Goal: Task Accomplishment & Management: Manage account settings

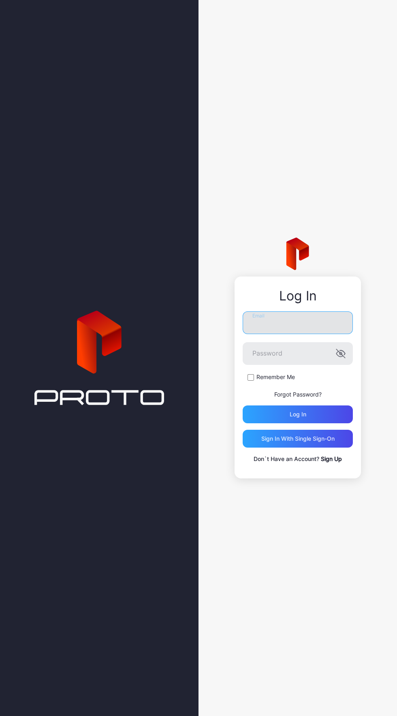
click at [323, 323] on input "Email" at bounding box center [298, 322] width 110 height 23
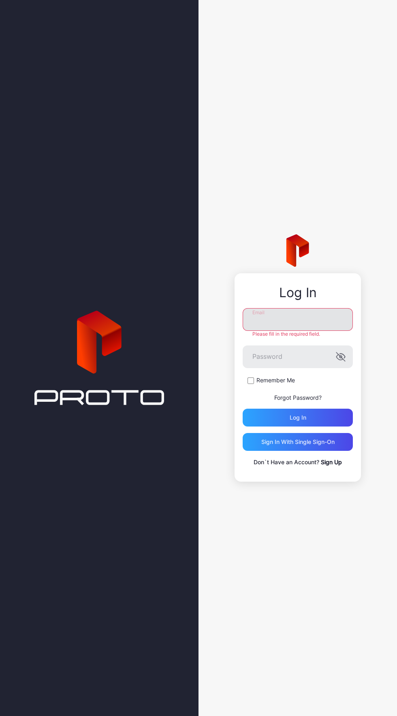
type input "**********"
click at [243, 409] on button "Log in" at bounding box center [298, 418] width 110 height 18
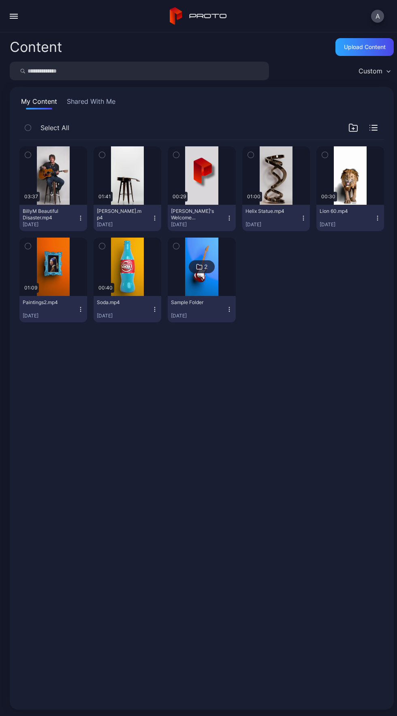
click at [14, 24] on button "button" at bounding box center [14, 16] width 16 height 16
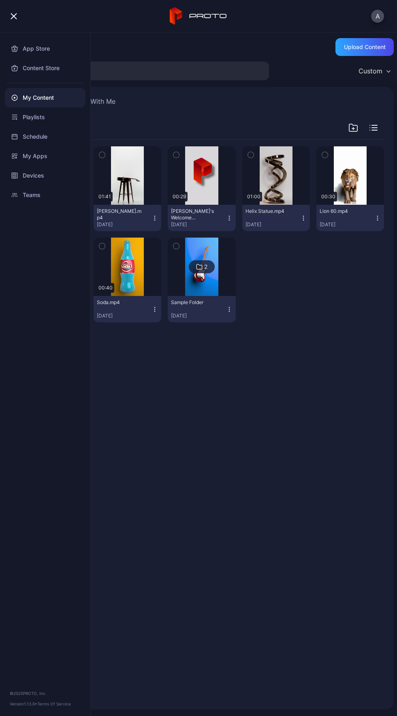
click at [20, 16] on button "button" at bounding box center [14, 16] width 16 height 16
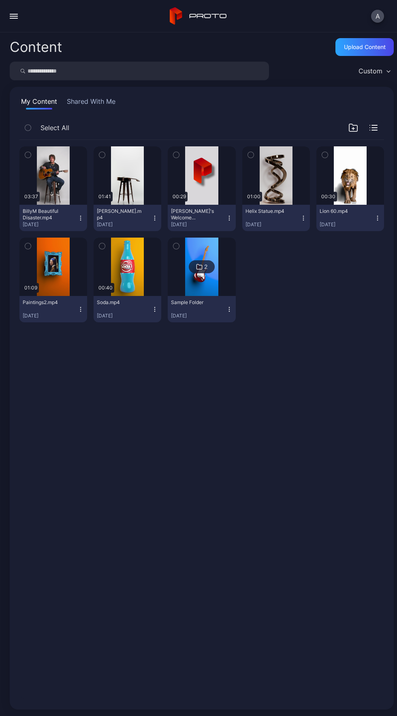
click at [16, 22] on button "button" at bounding box center [14, 16] width 16 height 16
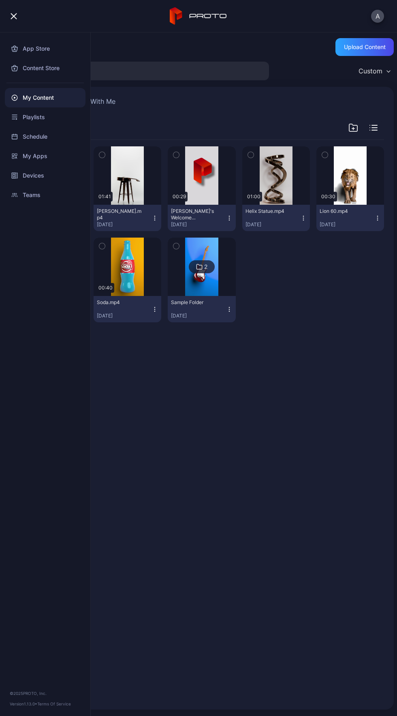
click at [14, 16] on div "button" at bounding box center [14, 16] width 6 height 6
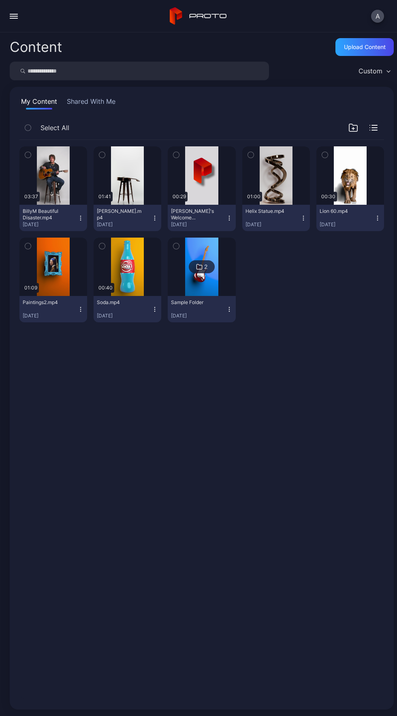
click at [17, 14] on div "button" at bounding box center [14, 14] width 8 height 1
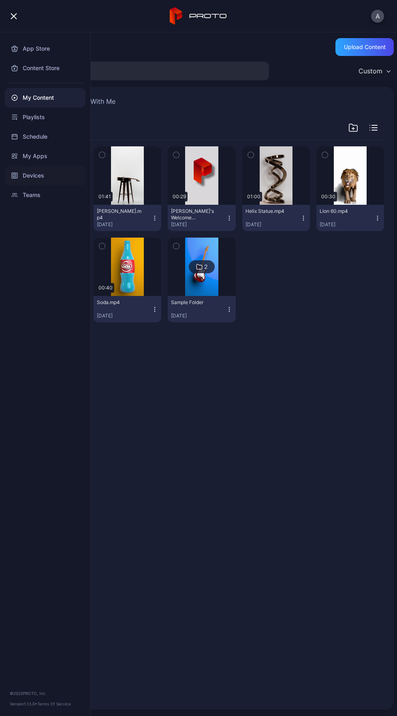
click at [51, 179] on div "Devices" at bounding box center [45, 175] width 81 height 19
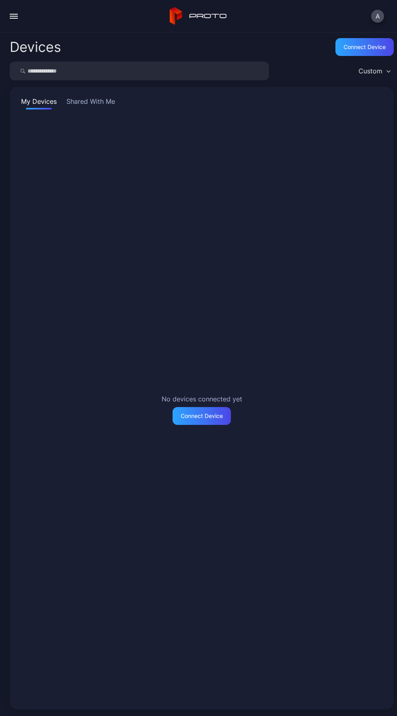
click at [90, 102] on button "Shared With Me" at bounding box center [91, 102] width 52 height 13
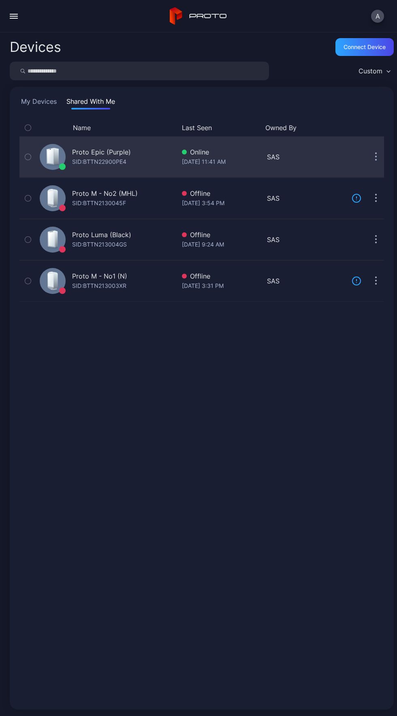
click at [150, 167] on div "Proto Epic (Purple) SID: BTTN22900PE4" at bounding box center [105, 156] width 139 height 37
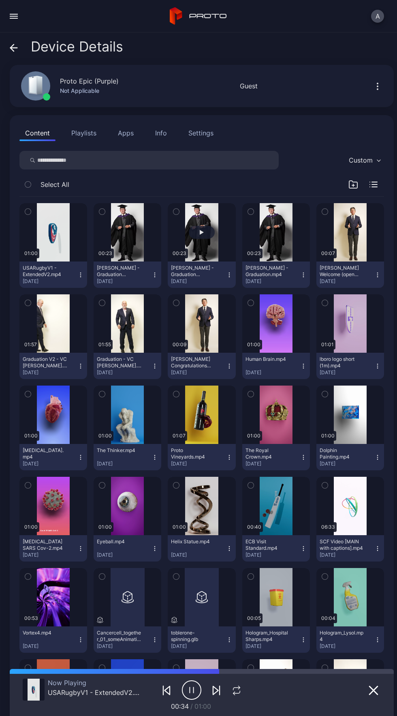
click at [186, 221] on button "button" at bounding box center [202, 232] width 68 height 58
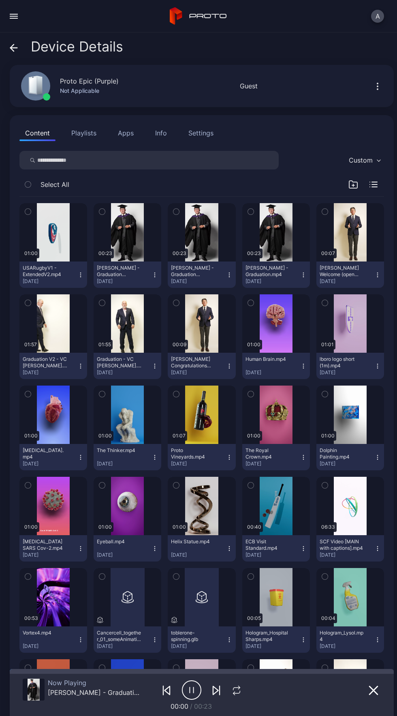
click at [190, 696] on icon "button" at bounding box center [191, 690] width 19 height 20
click at [282, 701] on div "Now Playing [PERSON_NAME] - Graduation (-12db).mp4 00:00 / 00:23" at bounding box center [202, 692] width 358 height 37
click at [377, 86] on icon "button" at bounding box center [377, 86] width 1 height 1
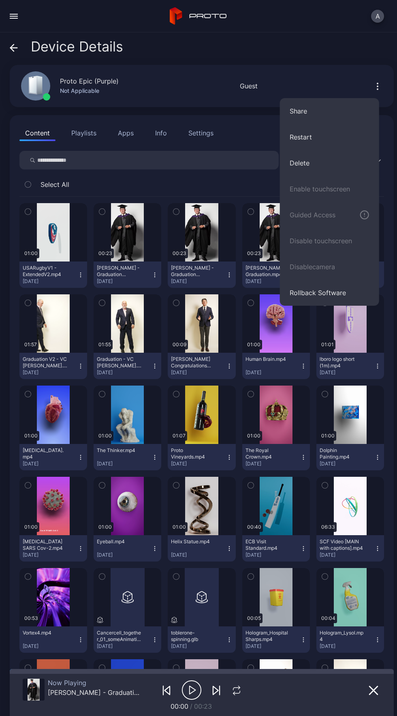
click at [102, 98] on div "Proto Epic (Purple) Not Applicable" at bounding box center [76, 86] width 130 height 44
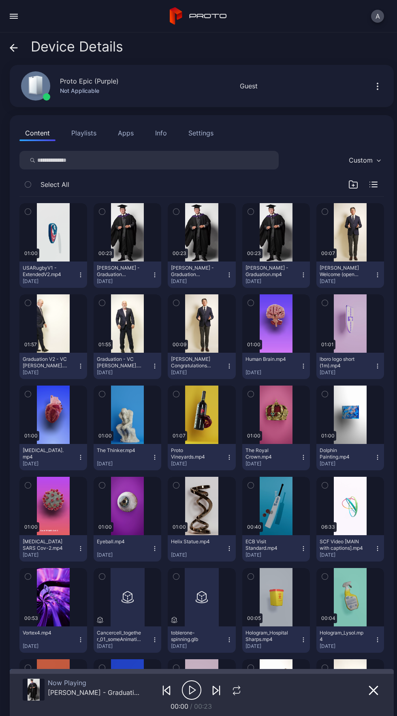
click at [92, 90] on div "Not Applicable" at bounding box center [89, 91] width 59 height 10
click at [375, 16] on button "A" at bounding box center [377, 16] width 13 height 13
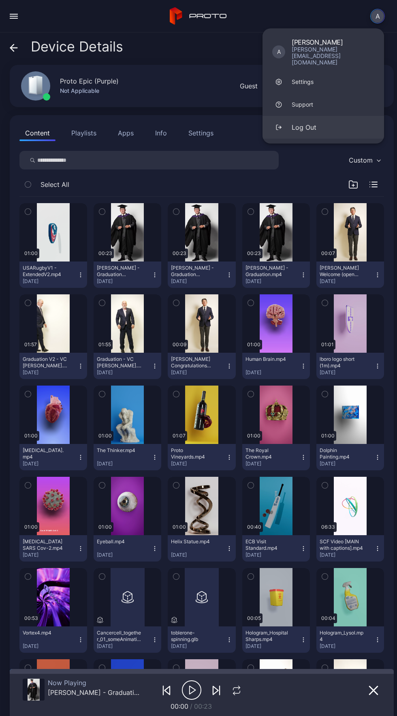
click at [352, 122] on button "Log Out" at bounding box center [324, 127] width 122 height 23
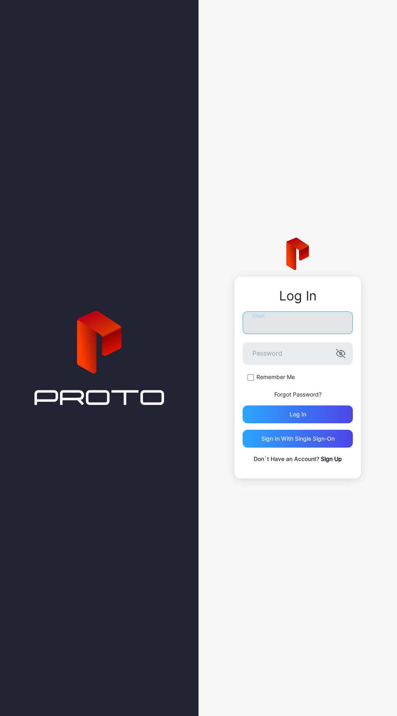
click at [316, 323] on input "Email" at bounding box center [298, 322] width 110 height 23
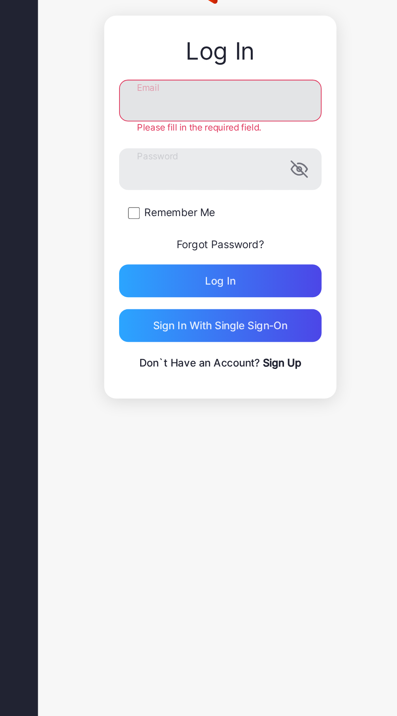
click at [301, 319] on input "Email" at bounding box center [298, 319] width 110 height 23
click at [308, 320] on input "*******" at bounding box center [298, 319] width 110 height 23
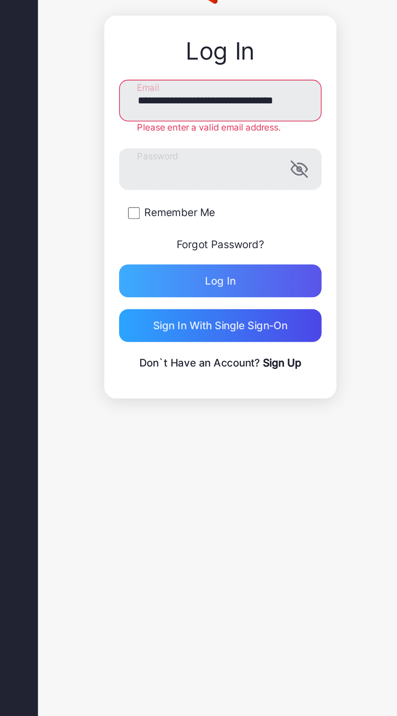
click at [331, 417] on div "Log in" at bounding box center [298, 418] width 110 height 18
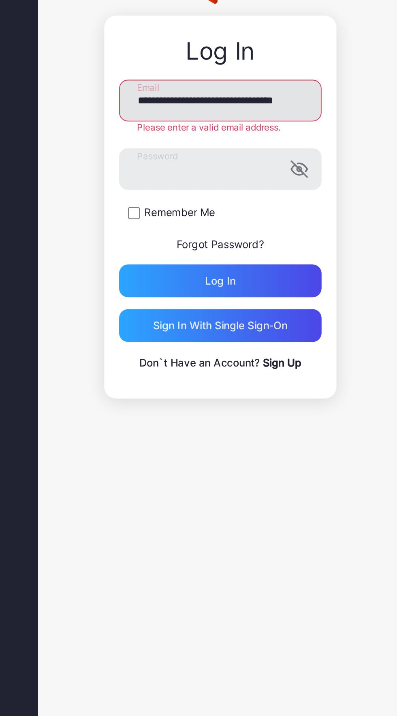
click at [313, 319] on input "**********" at bounding box center [298, 319] width 110 height 23
type input "**********"
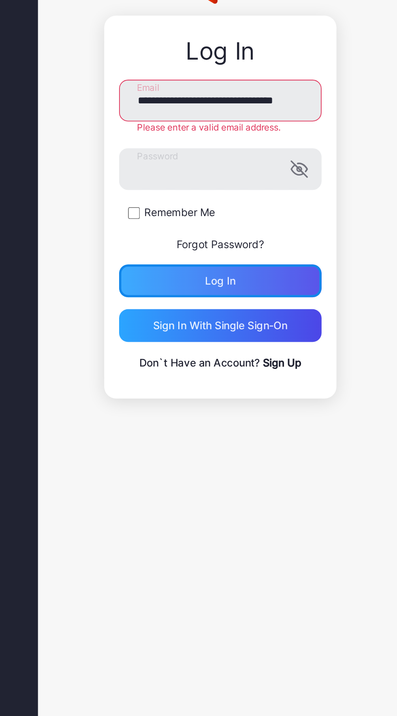
click at [338, 412] on div "Log in" at bounding box center [298, 418] width 110 height 18
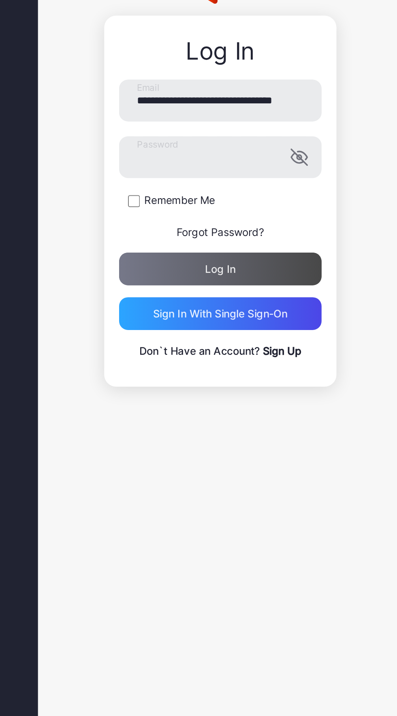
scroll to position [0, 0]
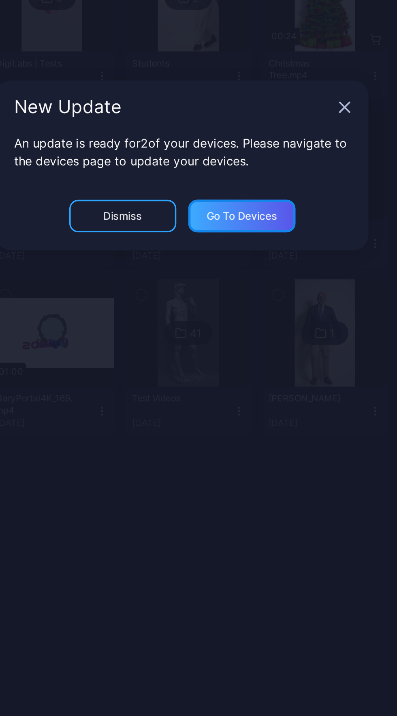
click at [239, 384] on div "Go to devices" at bounding box center [231, 385] width 39 height 6
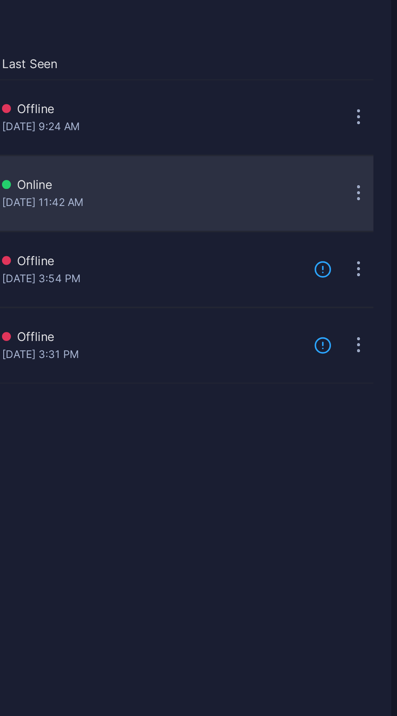
click at [369, 204] on button "button" at bounding box center [376, 198] width 16 height 16
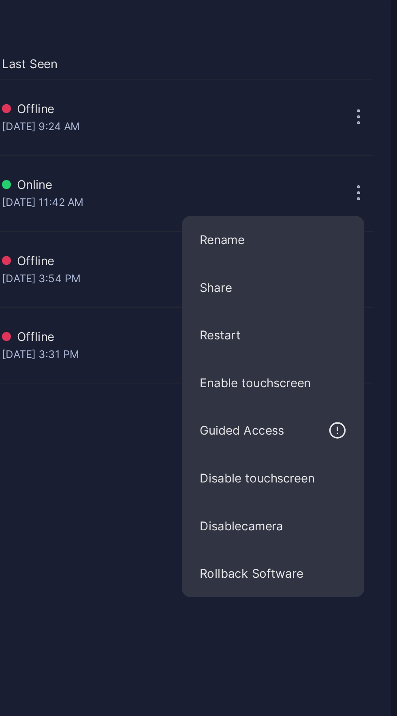
click at [234, 340] on div "Name Last Seen Proto Luma (Black) SID: BTTN213004GS Offline [DATE] 9:24 AM Prot…" at bounding box center [201, 409] width 365 height 581
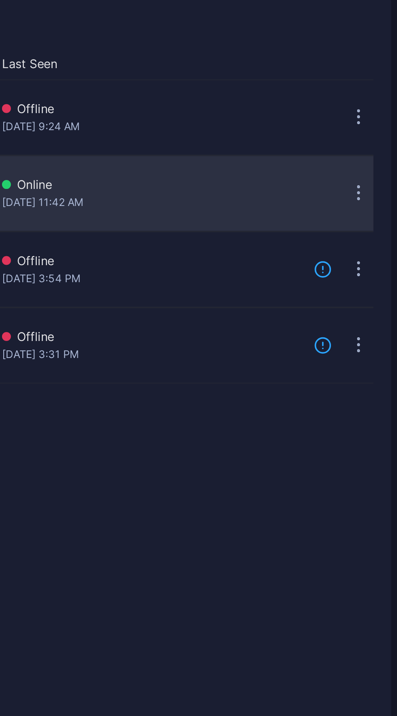
click at [376, 195] on icon "button" at bounding box center [376, 194] width 1 height 1
